Goal: Complete application form

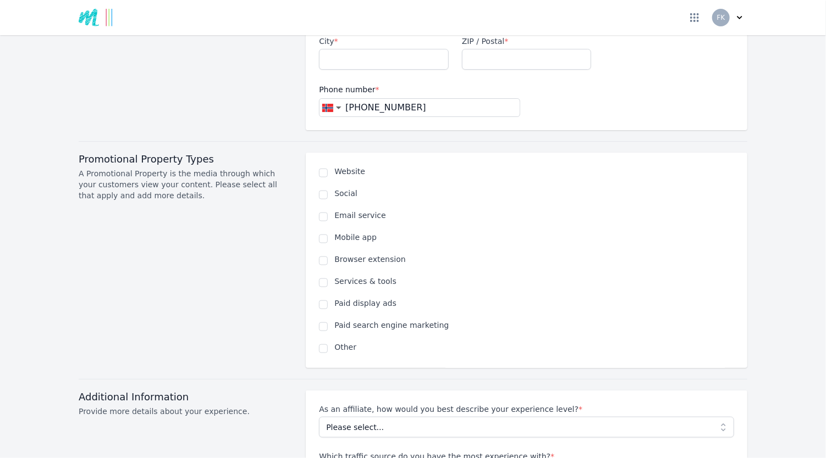
scroll to position [606, 0]
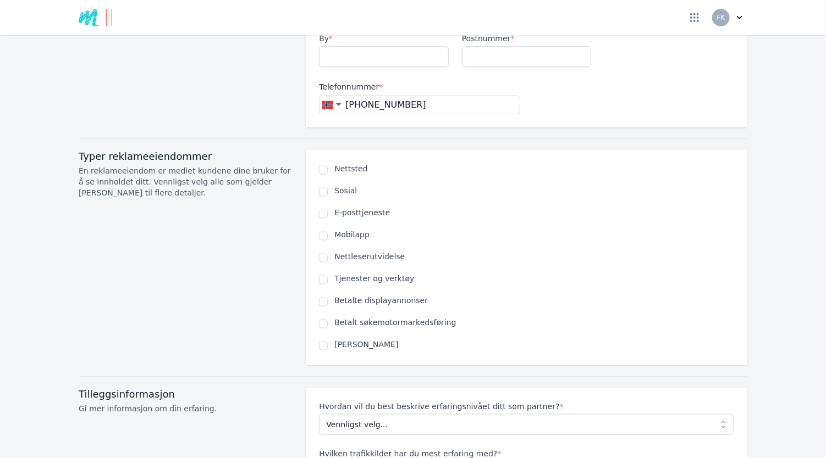
click at [206, 246] on div "Typer reklameeiendommer En reklameeiendom er mediet kundene dine bruker for å s…" at bounding box center [186, 257] width 214 height 215
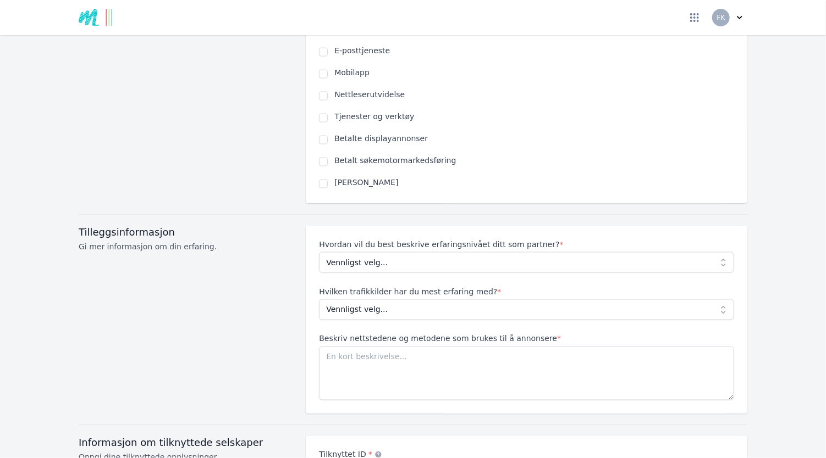
scroll to position [769, 0]
click at [721, 252] on select "Vennligst velg... Nybegynner Middels Ekspert" at bounding box center [526, 262] width 415 height 21
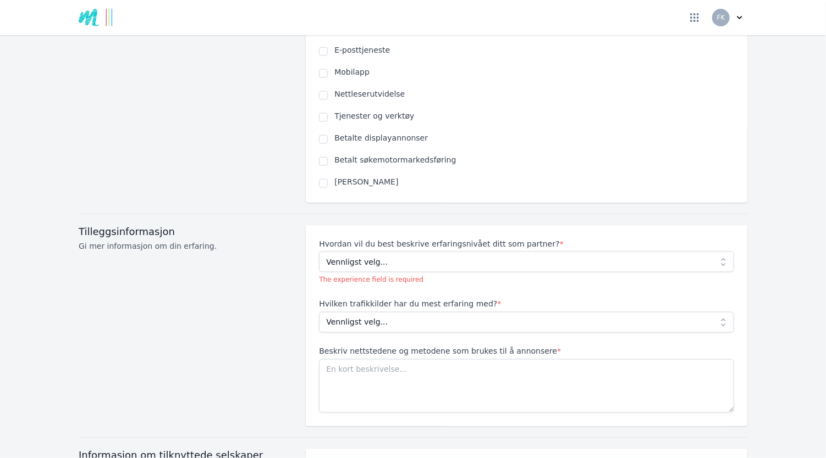
click at [199, 302] on div "Tilleggsinformasjon Gi mer informasjon om din erfaring." at bounding box center [186, 325] width 214 height 201
click at [721, 312] on select "Vennligst velg... Ingen erfaring Sosiale medier Betal per klikk Mediekjøp Organ…" at bounding box center [526, 322] width 415 height 21
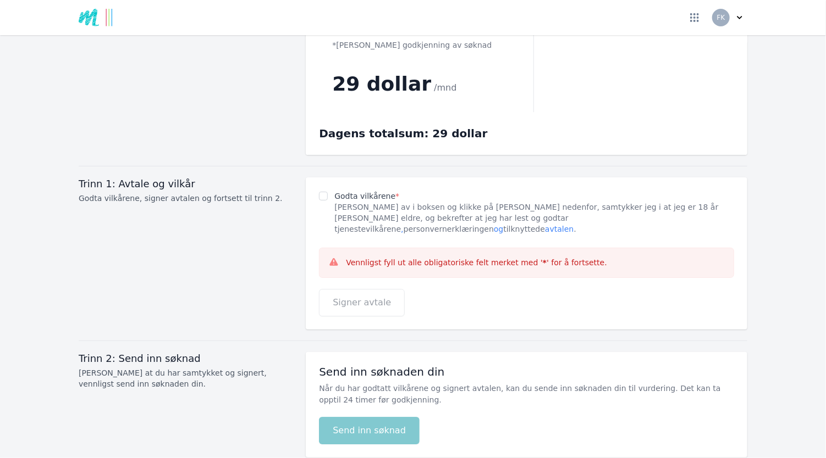
scroll to position [1499, 0]
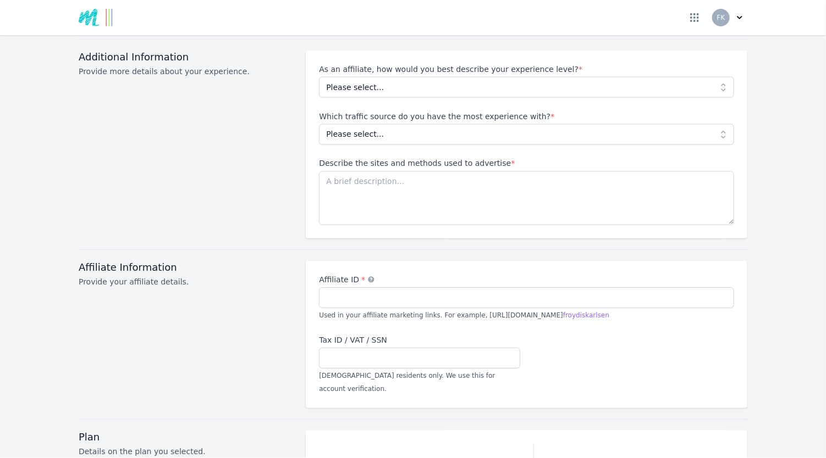
scroll to position [945, 0]
